Goal: Task Accomplishment & Management: Complete application form

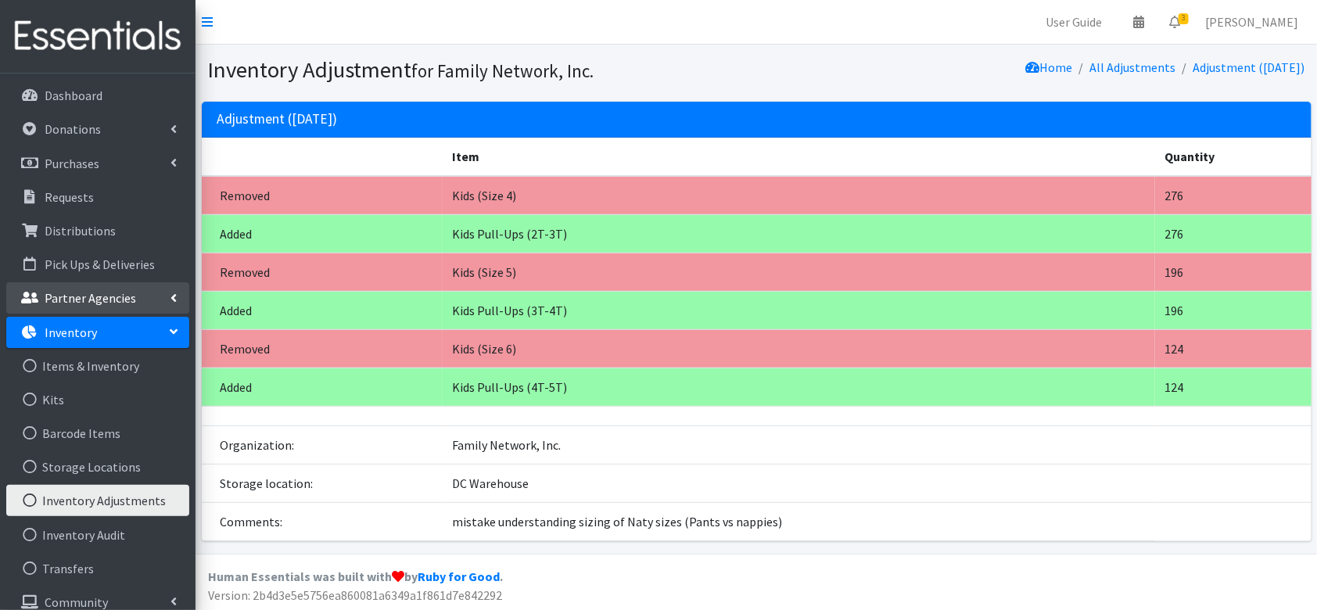
click at [128, 296] on p "Partner Agencies" at bounding box center [91, 298] width 92 height 16
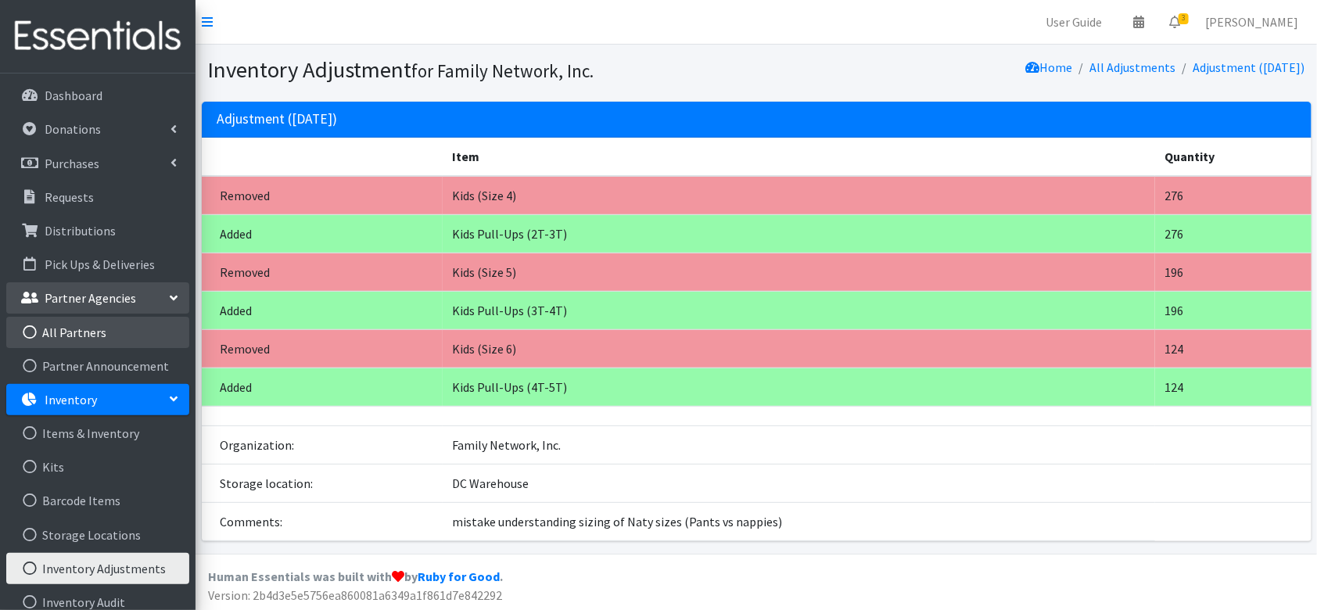
click at [44, 341] on link "All Partners" at bounding box center [97, 332] width 183 height 31
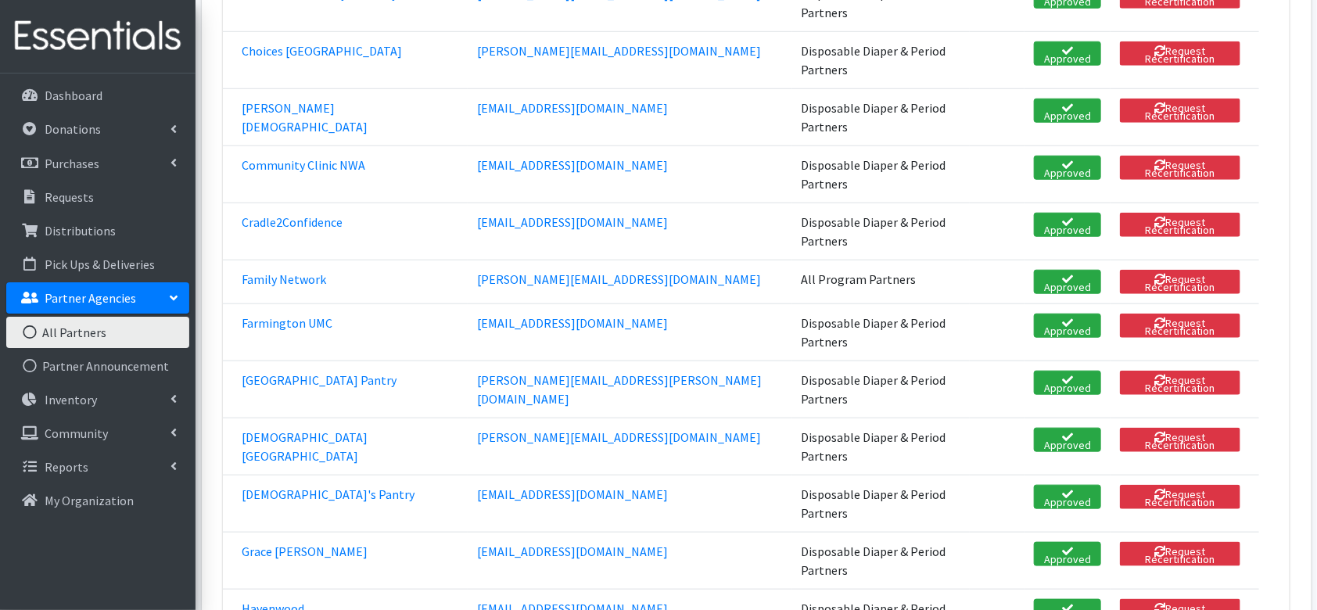
scroll to position [595, 0]
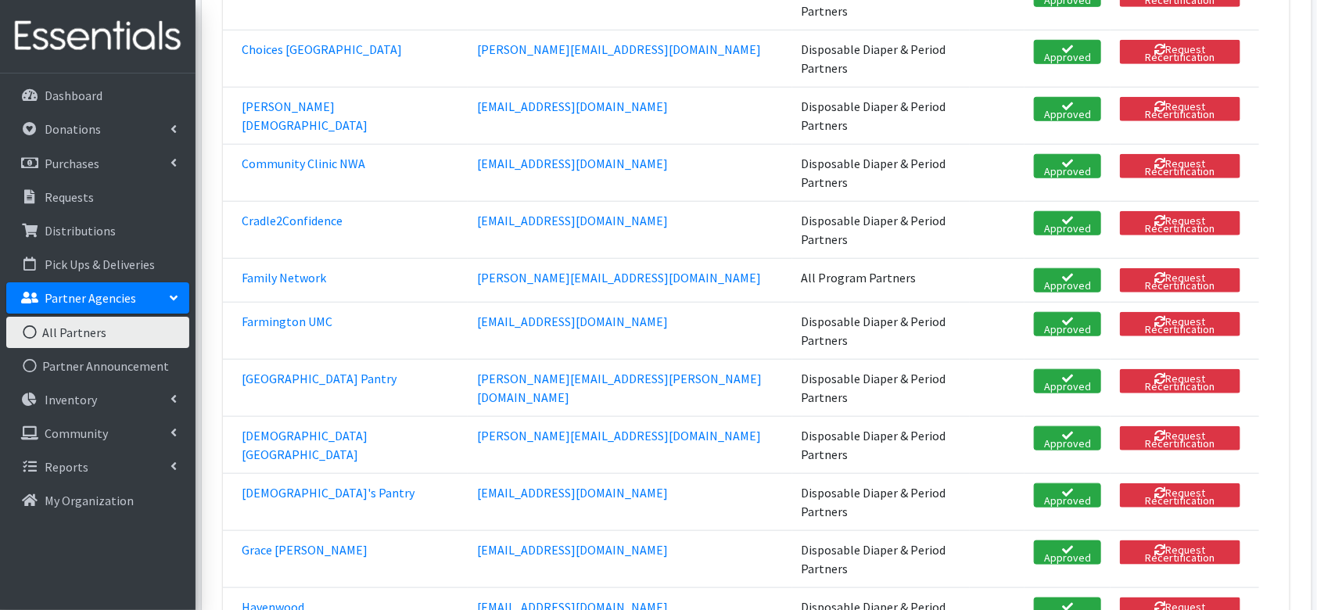
click at [253, 530] on td "Grace [PERSON_NAME]" at bounding box center [345, 558] width 245 height 57
click at [269, 542] on link "Grace [PERSON_NAME]" at bounding box center [305, 550] width 126 height 16
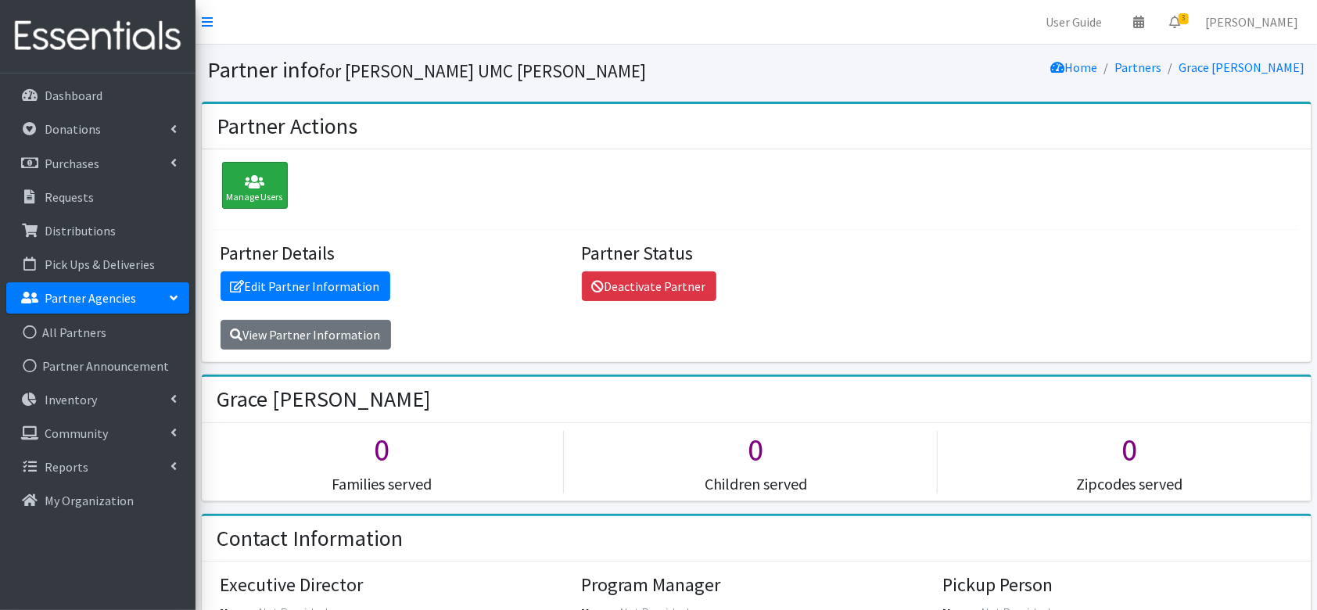
click at [253, 174] on icon at bounding box center [255, 182] width 56 height 16
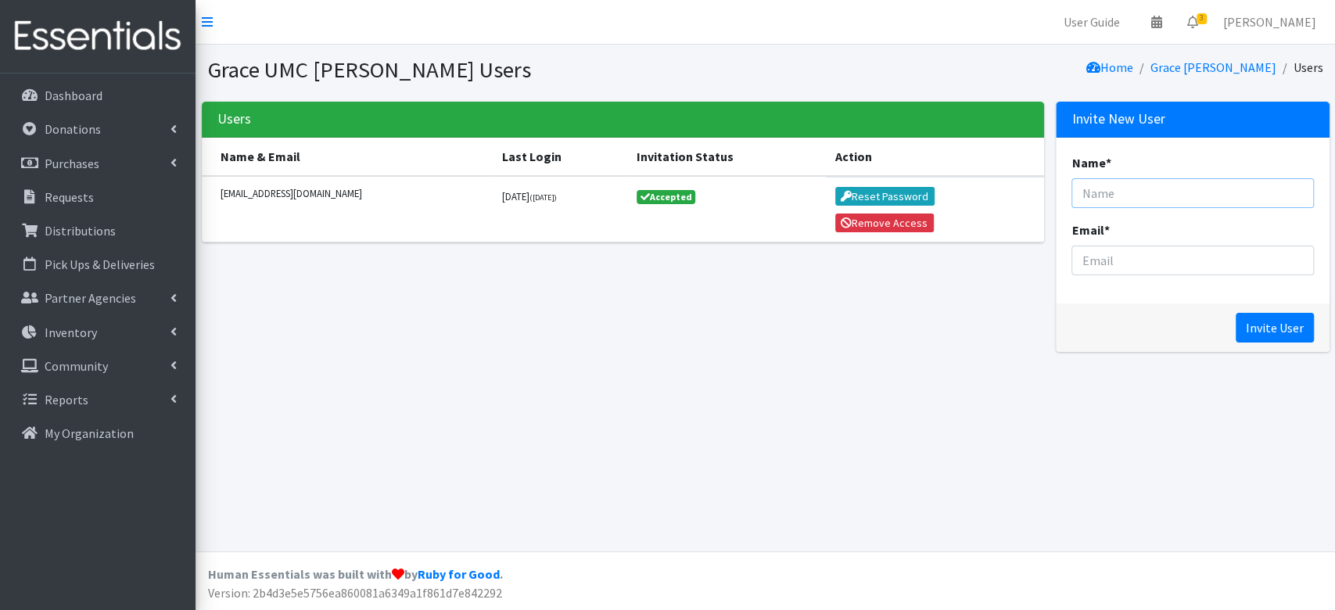
click at [1132, 196] on input "Name *" at bounding box center [1193, 193] width 242 height 30
click at [1115, 247] on input "Email *" at bounding box center [1193, 261] width 242 height 30
type input "office@gracechapelumc.life"
click at [1140, 191] on input "Name *" at bounding box center [1193, 193] width 242 height 30
type input "Megan"
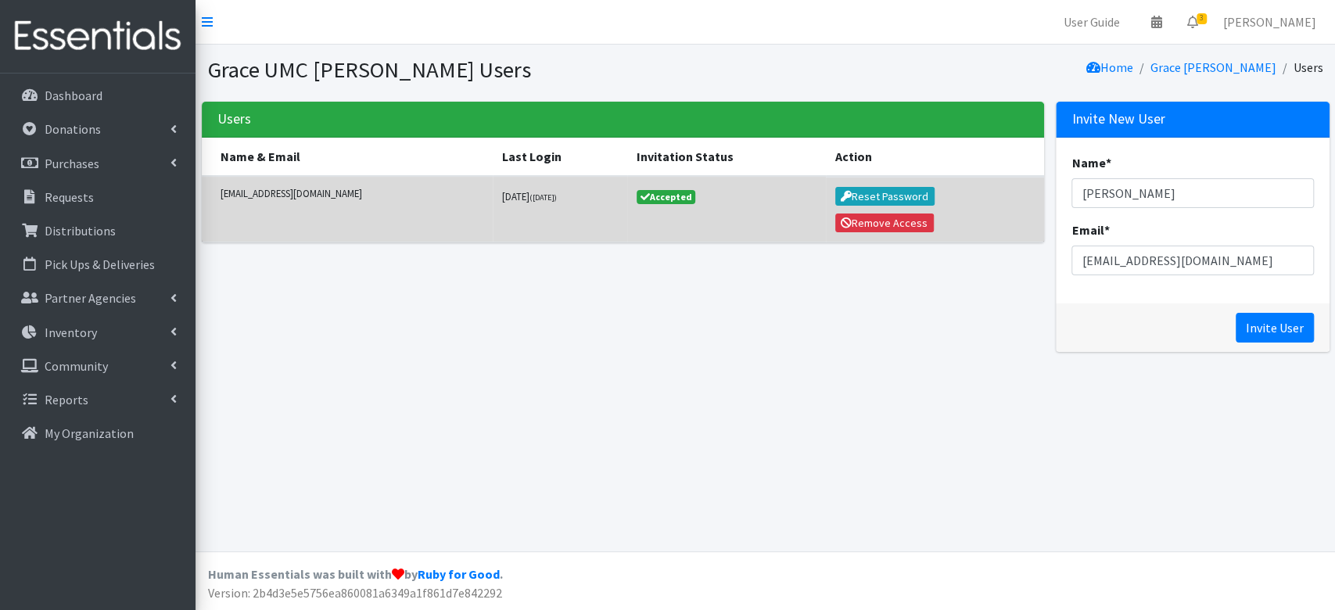
click at [319, 223] on td "[EMAIL_ADDRESS][DOMAIN_NAME]" at bounding box center [348, 209] width 292 height 66
click at [275, 189] on small "[EMAIL_ADDRESS][DOMAIN_NAME]" at bounding box center [353, 193] width 264 height 15
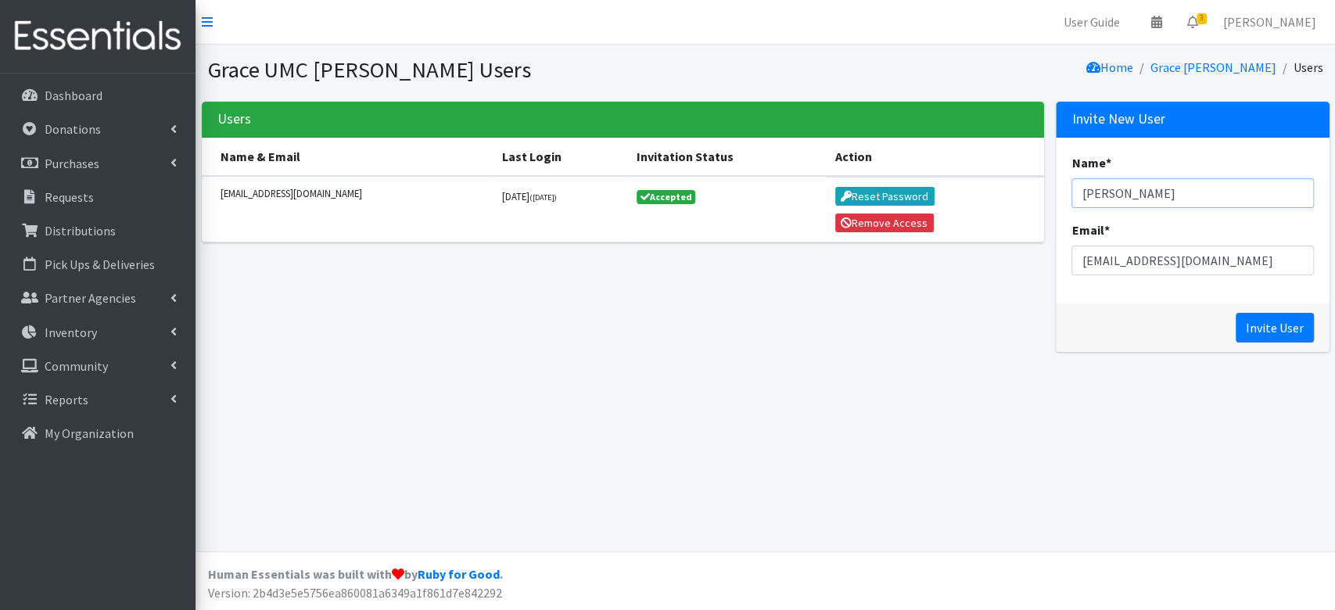
click at [1120, 197] on input "Megan" at bounding box center [1193, 193] width 242 height 30
